Goal: Task Accomplishment & Management: Manage account settings

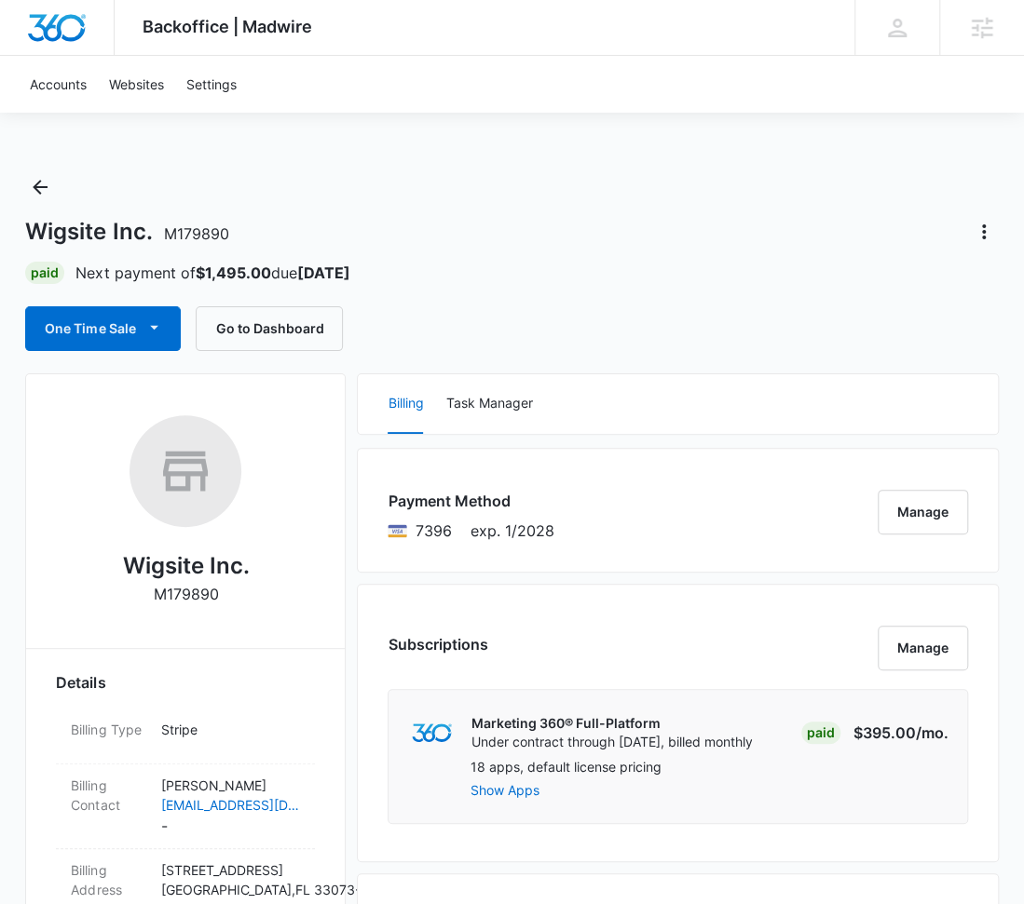
click at [842, 229] on div "Wigsite Inc. M179890" at bounding box center [511, 232] width 972 height 30
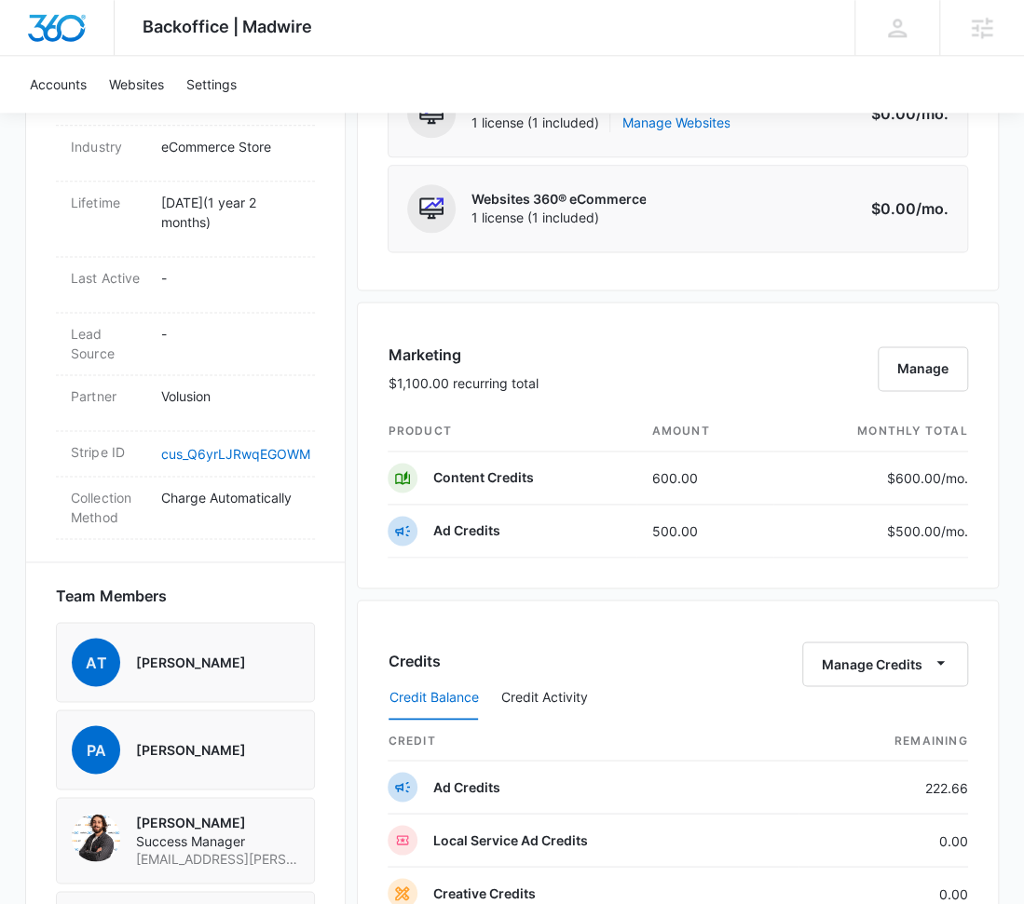
scroll to position [922, 0]
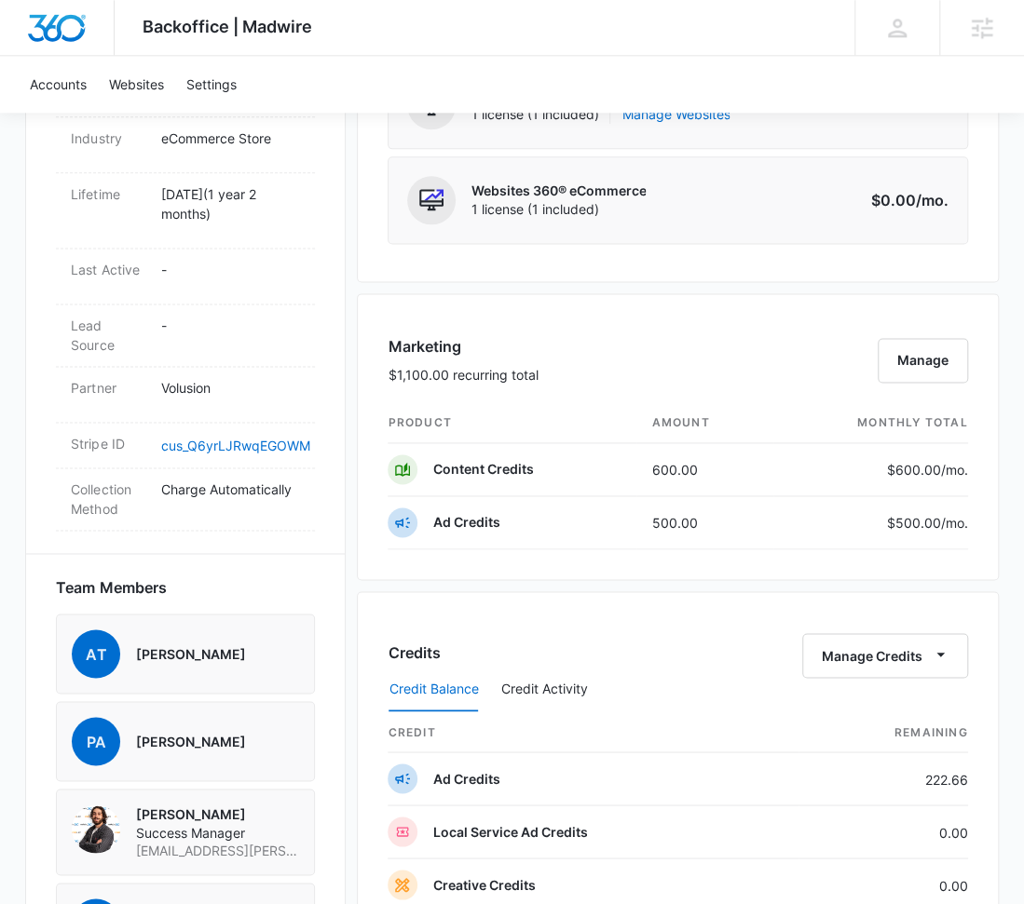
click at [820, 306] on div "Marketing $1,100.00 recurring total Manage product amount monthly total Content…" at bounding box center [677, 436] width 641 height 287
click at [926, 360] on button "Manage" at bounding box center [922, 360] width 90 height 45
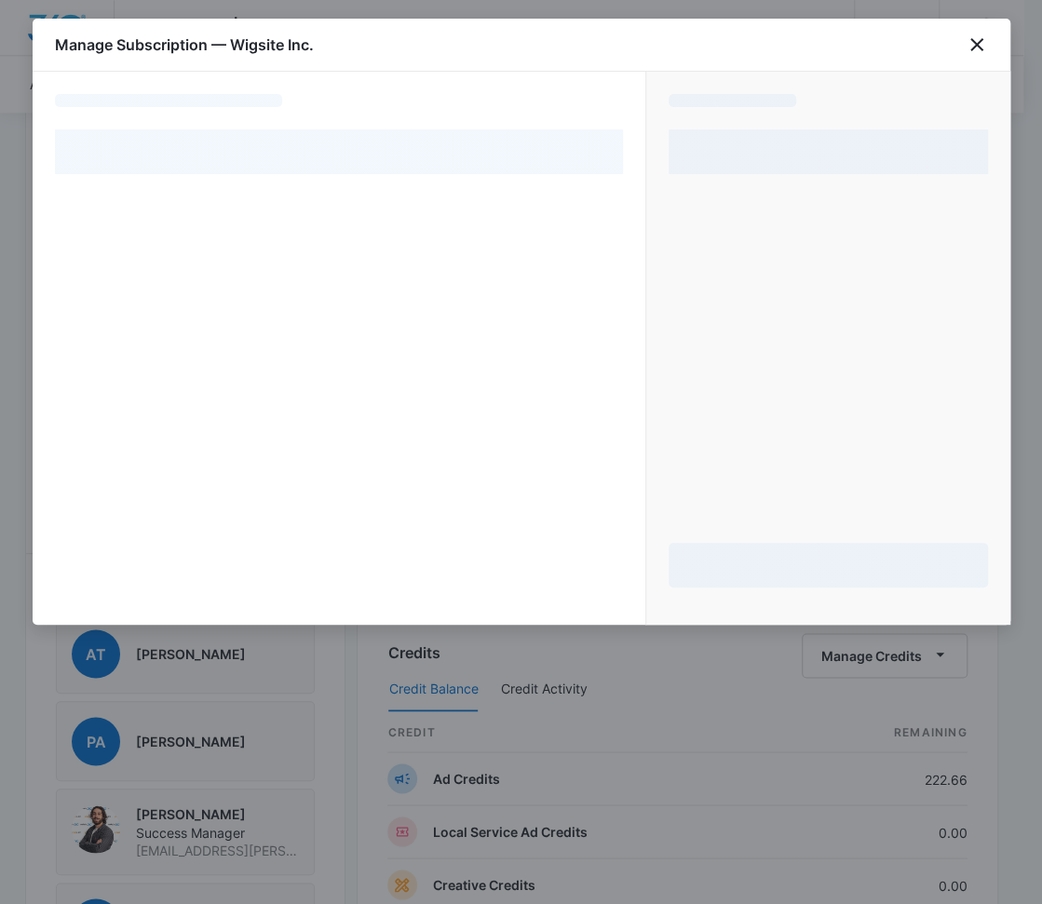
select select "pm_1R2xaQA4n8RTgNjUEfl08qXk"
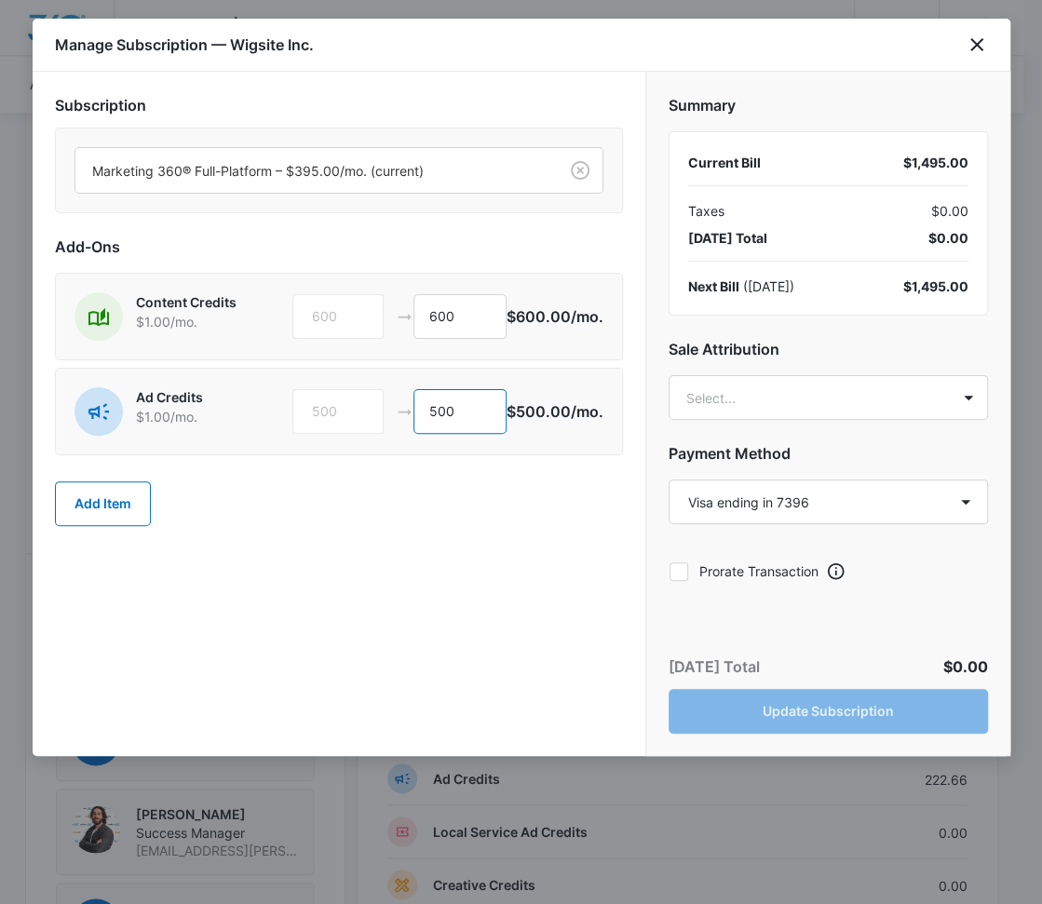
click at [461, 413] on input "500" at bounding box center [460, 411] width 93 height 45
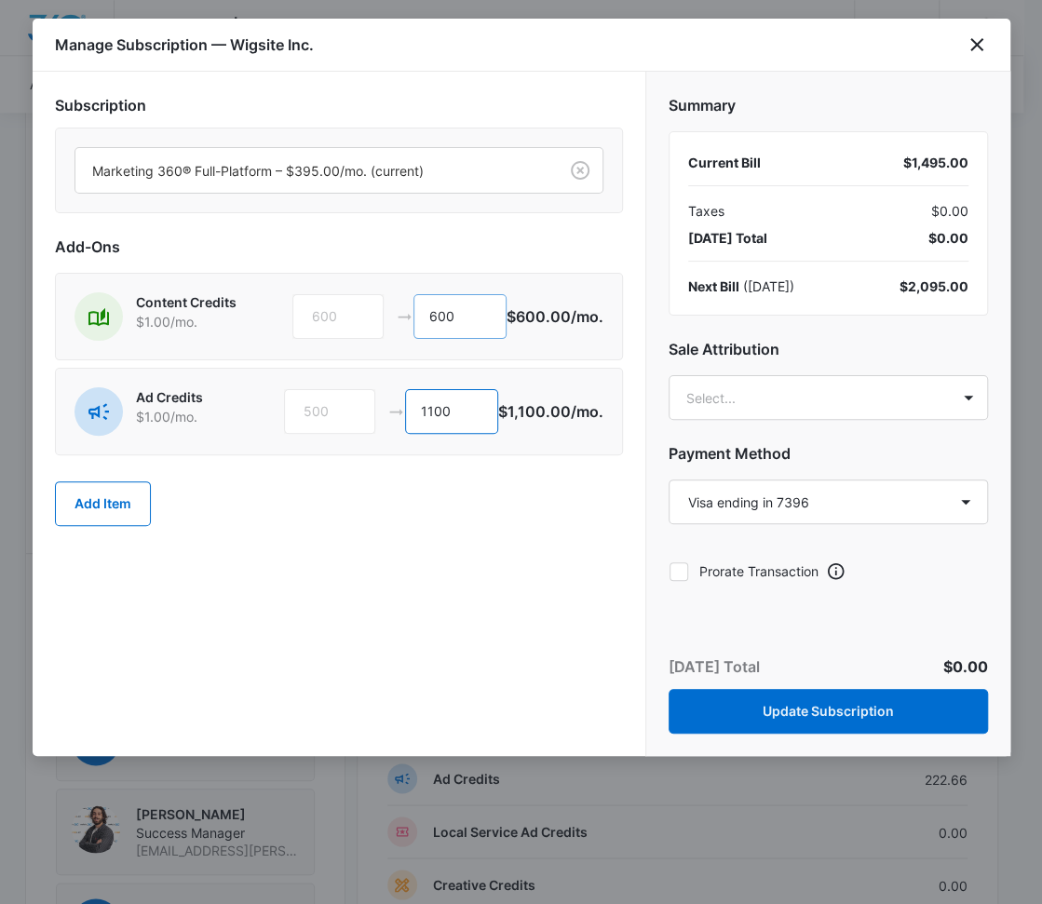
type input "1100"
click at [450, 317] on input "600" at bounding box center [460, 316] width 93 height 45
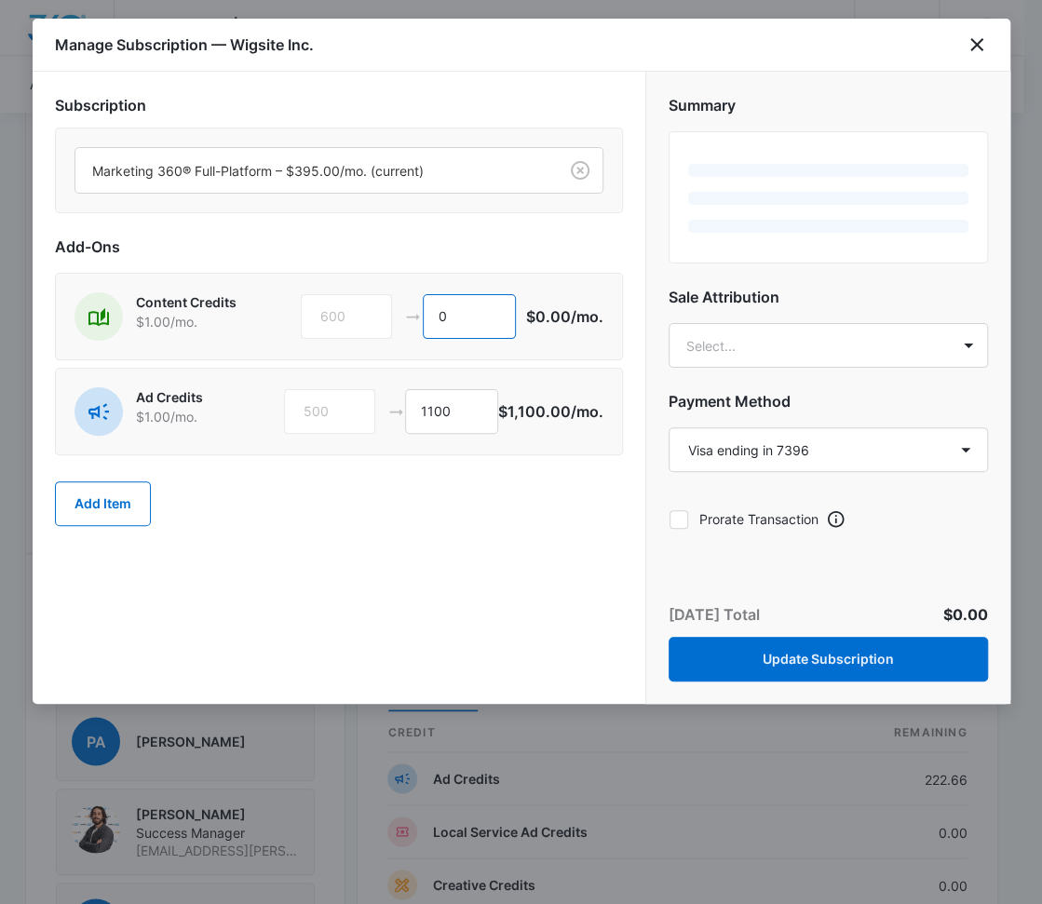
type input "0"
click at [468, 536] on div "Add Item" at bounding box center [339, 504] width 568 height 82
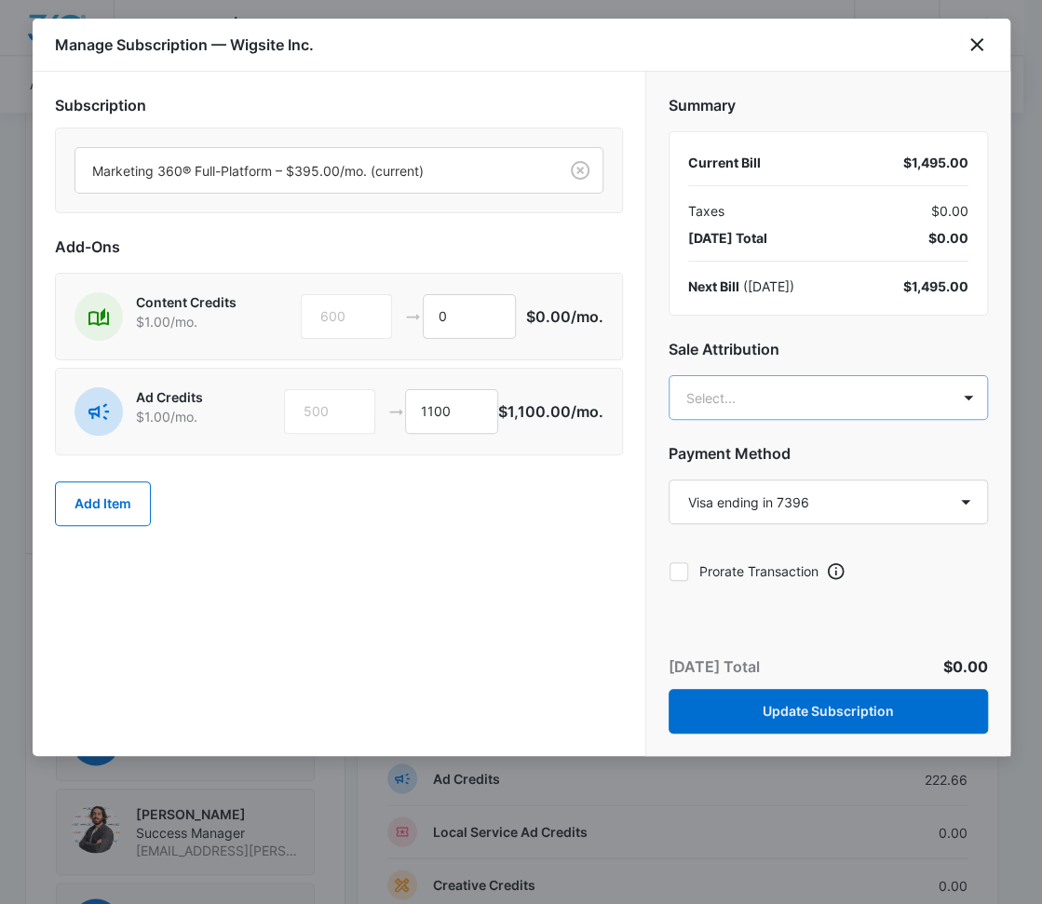
click at [807, 392] on body "Backoffice | Madwire Apps Settings [PERSON_NAME] [PERSON_NAME][EMAIL_ADDRESS][P…" at bounding box center [521, 444] width 1042 height 2732
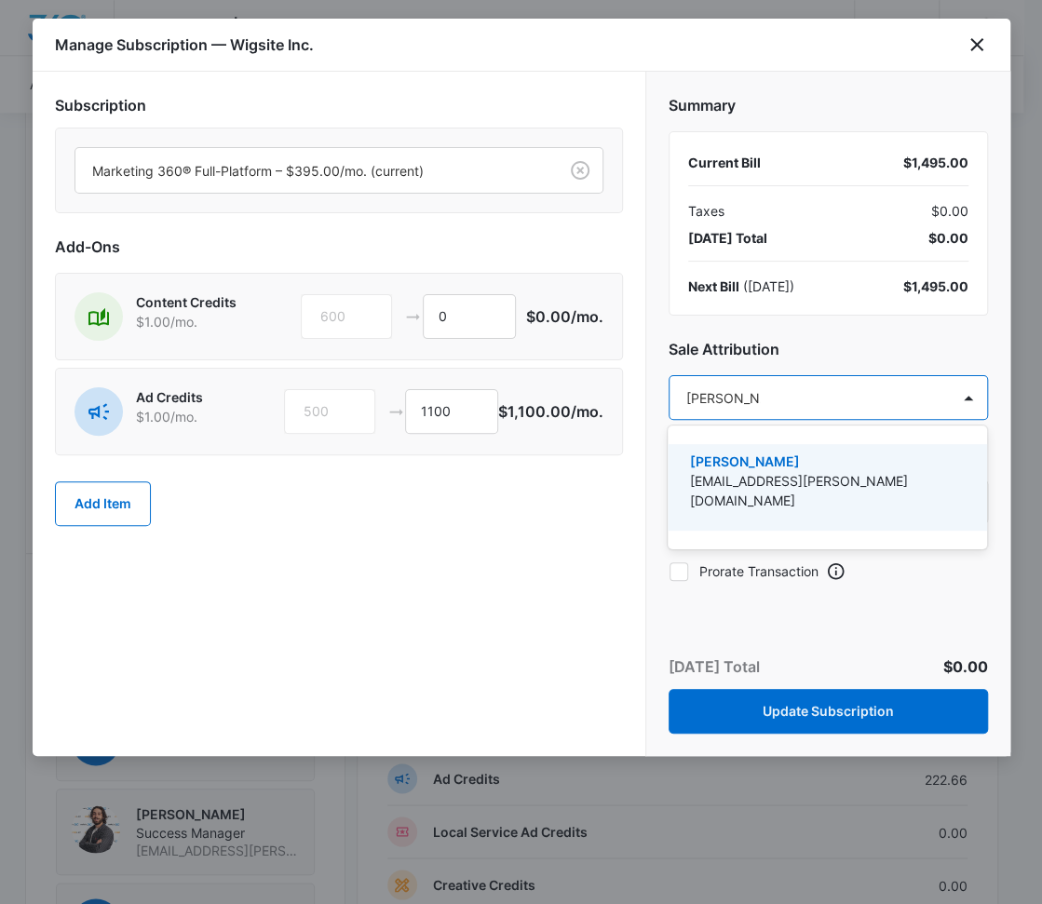
type input "[PERSON_NAME]"
click at [779, 461] on p "[PERSON_NAME]" at bounding box center [825, 462] width 271 height 20
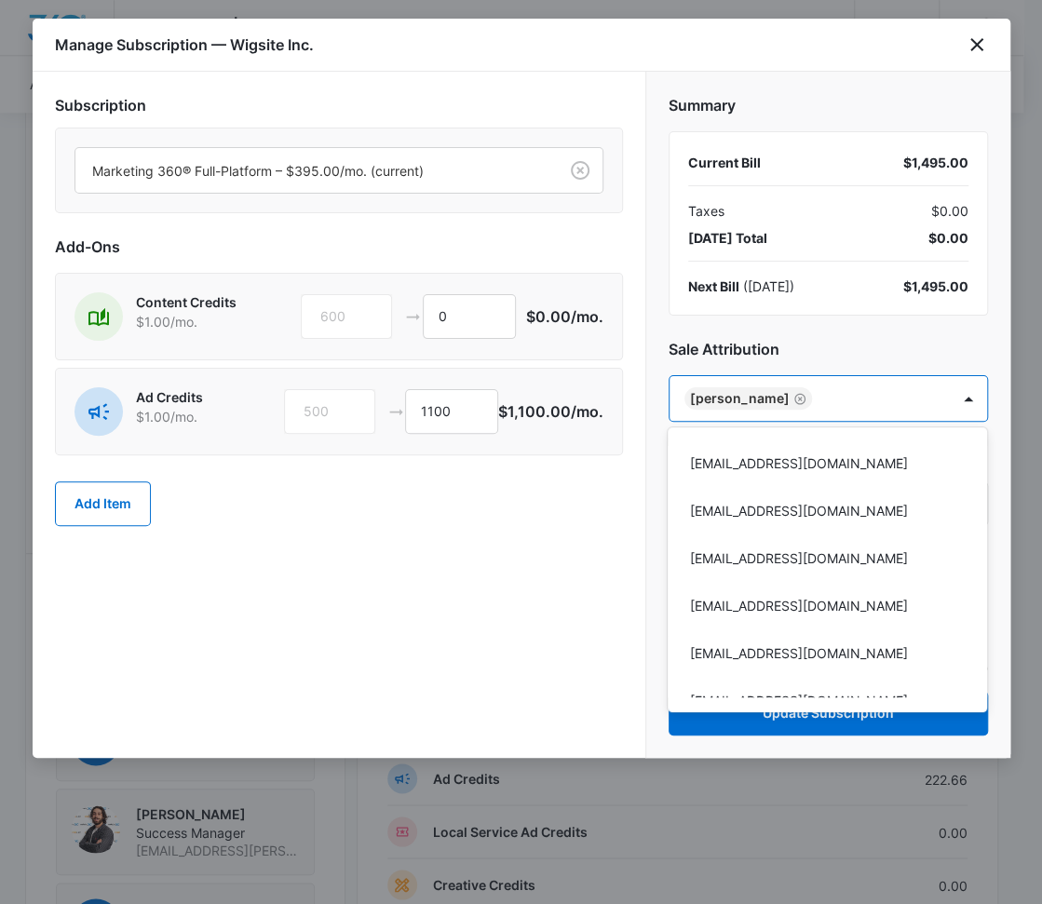
click at [459, 559] on div at bounding box center [521, 452] width 1042 height 904
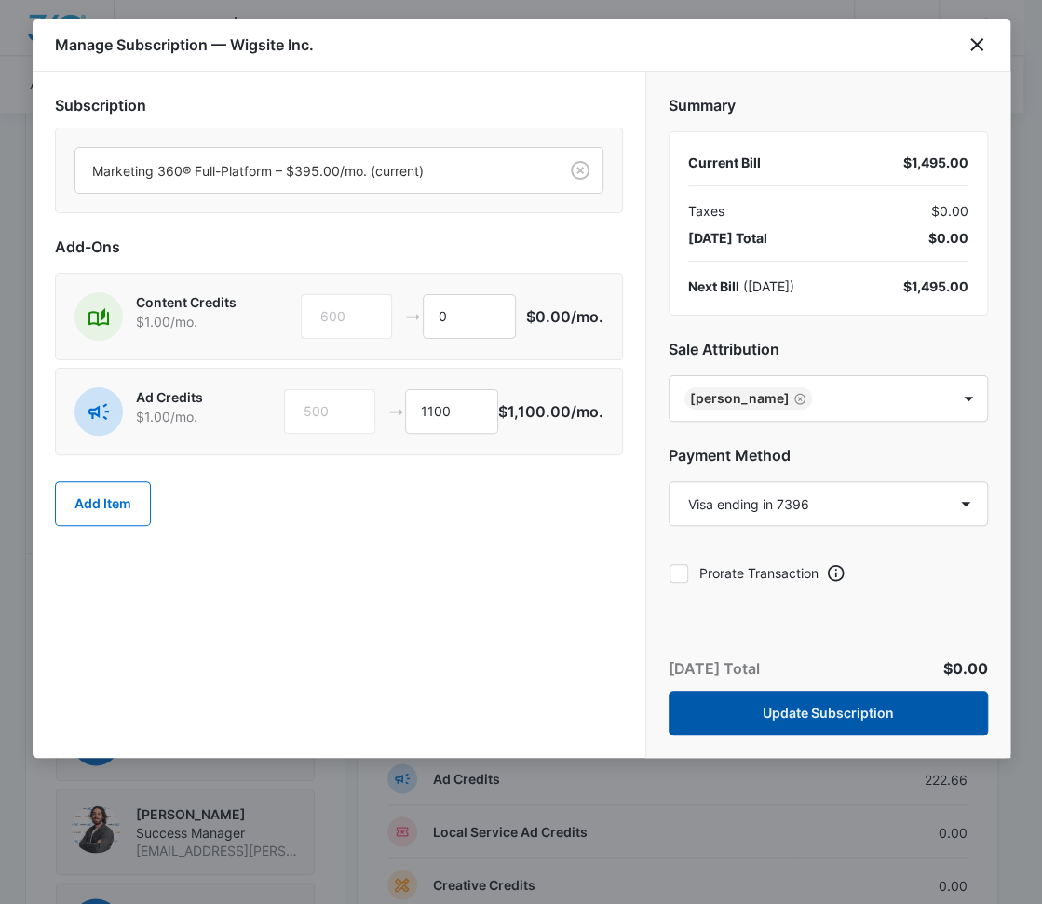
click at [833, 708] on button "Update Subscription" at bounding box center [828, 713] width 319 height 45
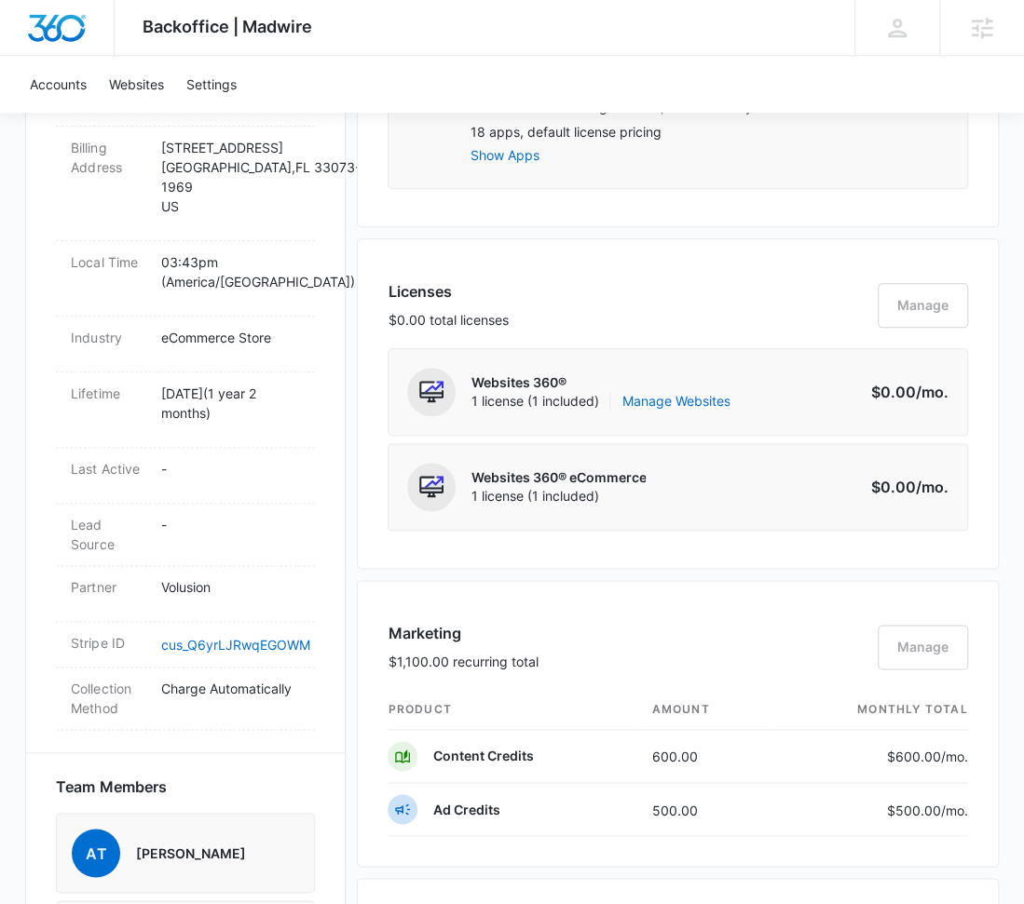
scroll to position [841, 0]
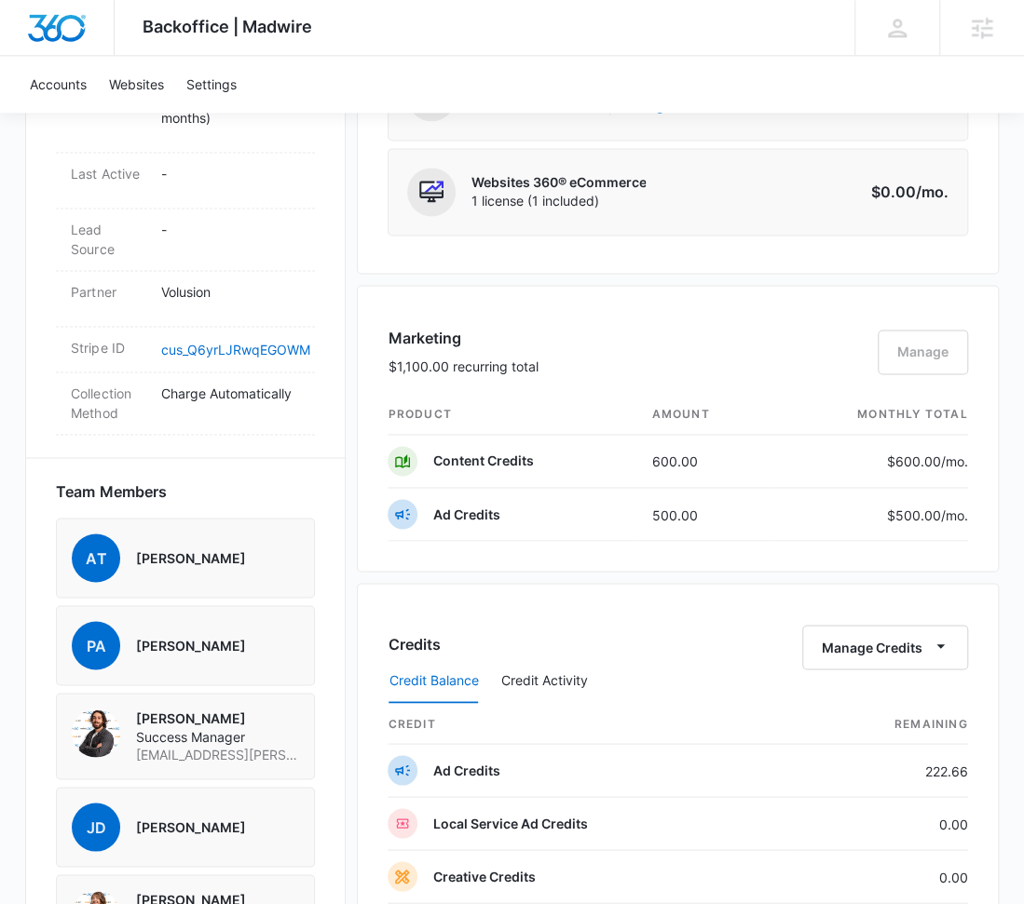
scroll to position [1035, 0]
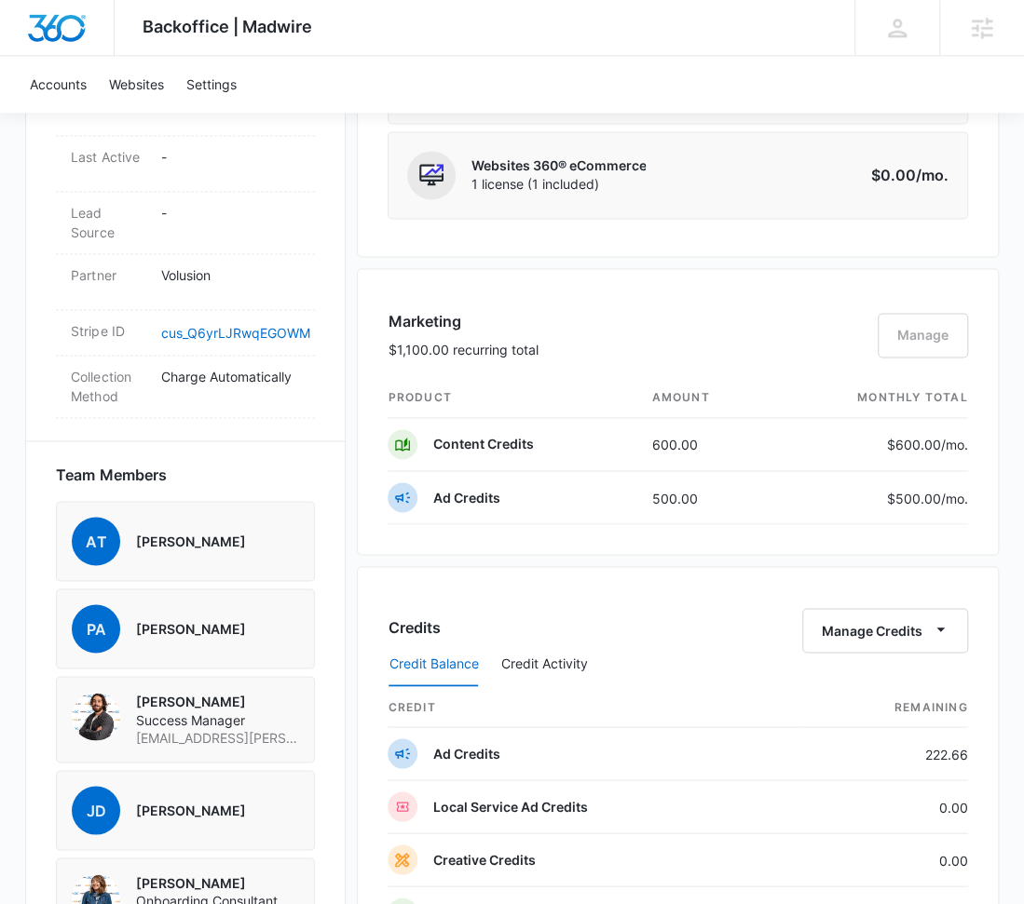
click at [703, 273] on div "Marketing $1,100.00 recurring total Manage product amount monthly total Content…" at bounding box center [677, 411] width 641 height 287
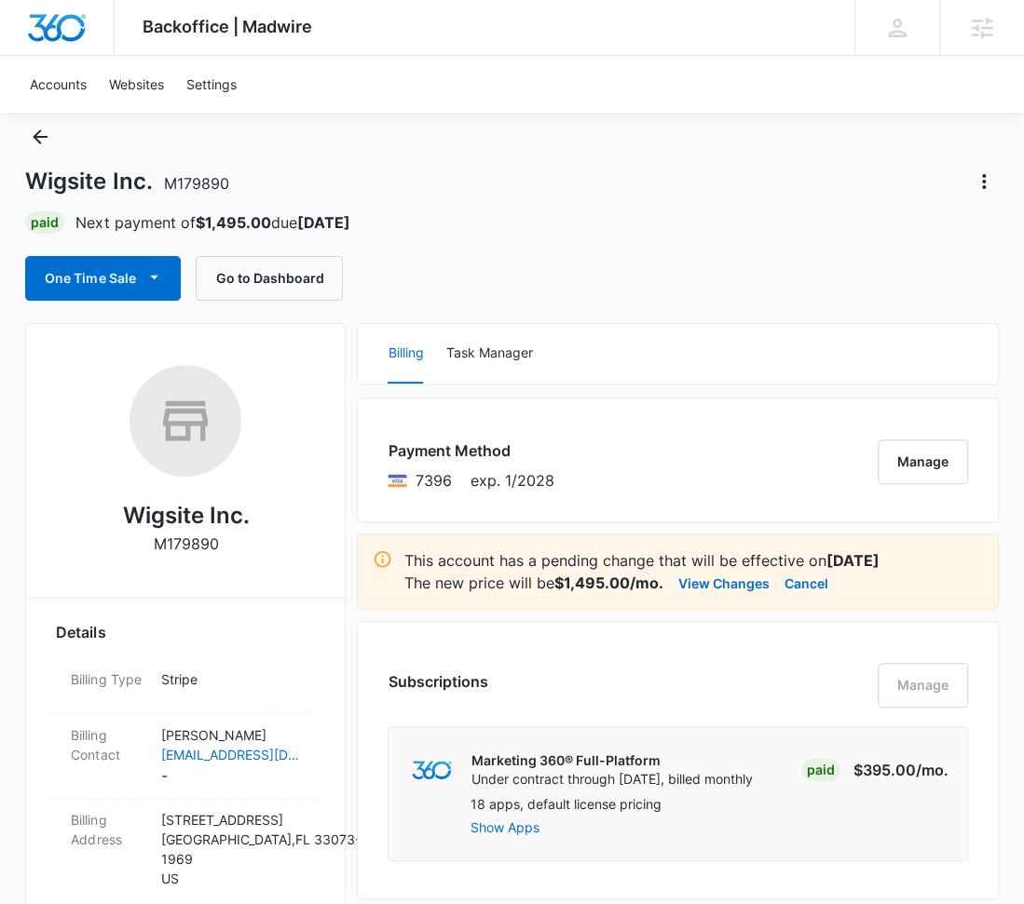
scroll to position [35, 0]
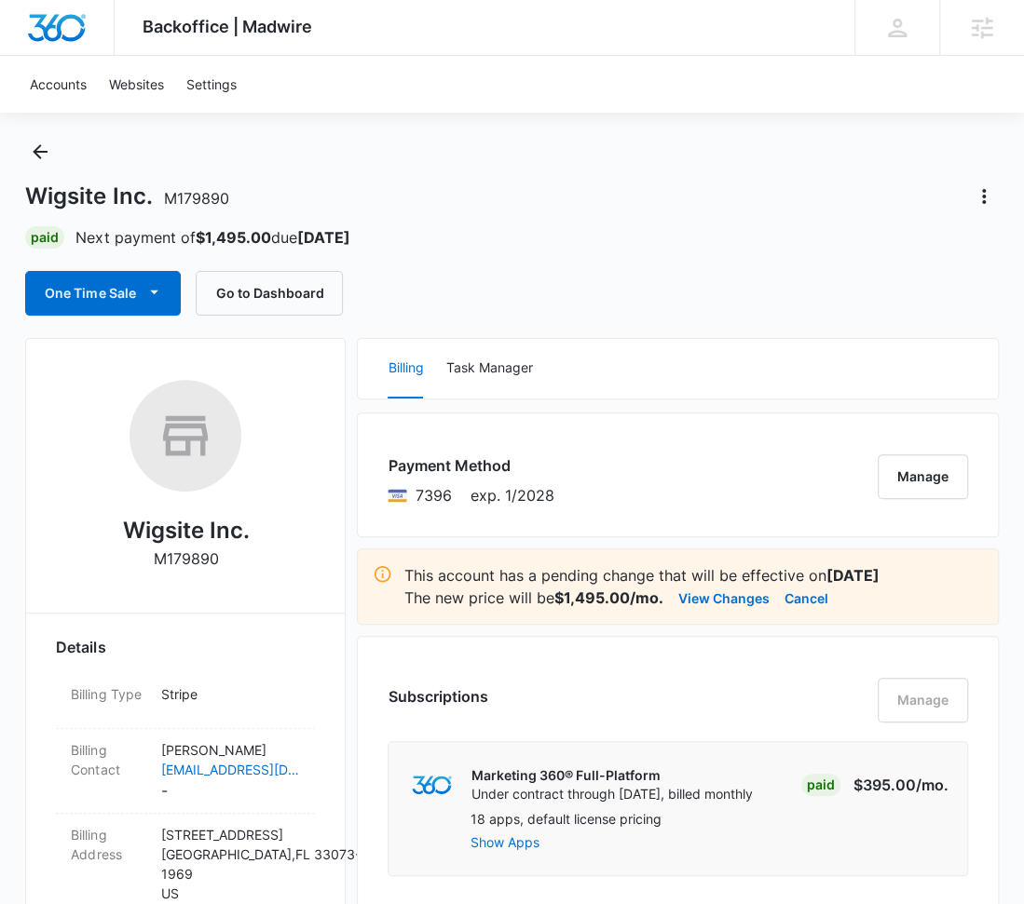
click at [795, 200] on div "Wigsite Inc. M179890" at bounding box center [511, 197] width 972 height 30
